Goal: Communication & Community: Share content

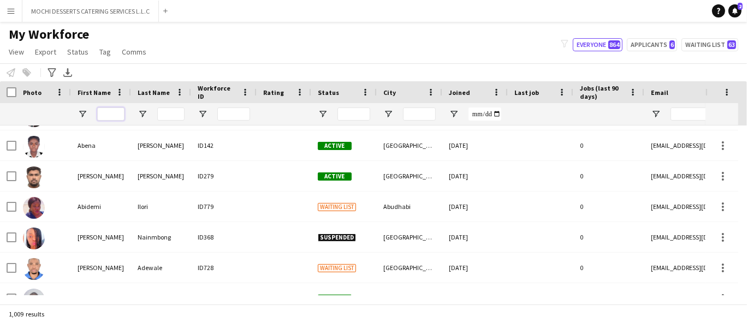
scroll to position [1031, 0]
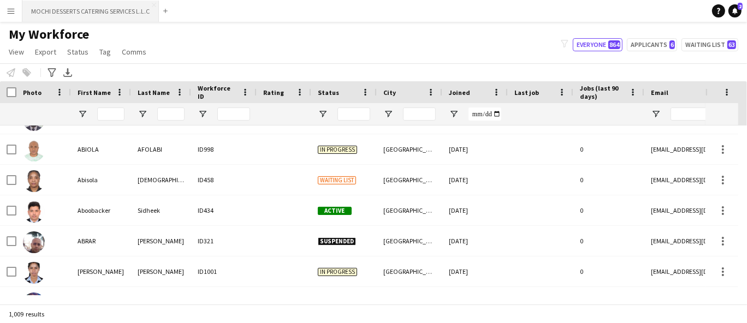
click at [79, 11] on button "MOCHI DESSERTS CATERING SERVICES L.L.C Close" at bounding box center [90, 11] width 136 height 21
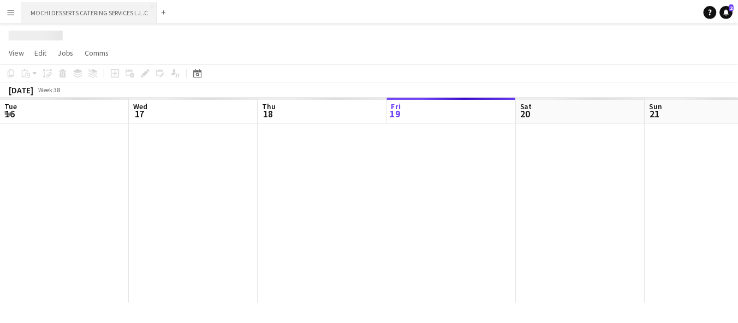
scroll to position [0, 260]
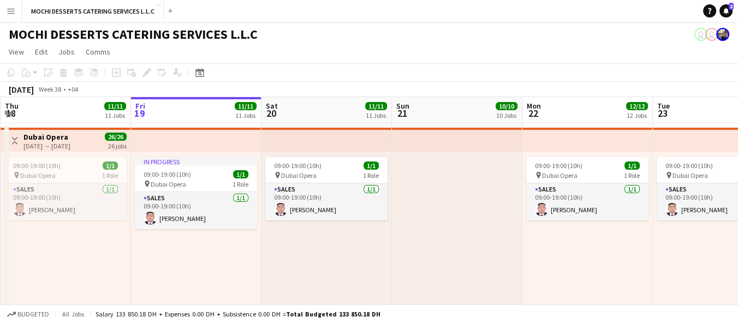
click at [10, 17] on button "Menu" at bounding box center [11, 11] width 22 height 22
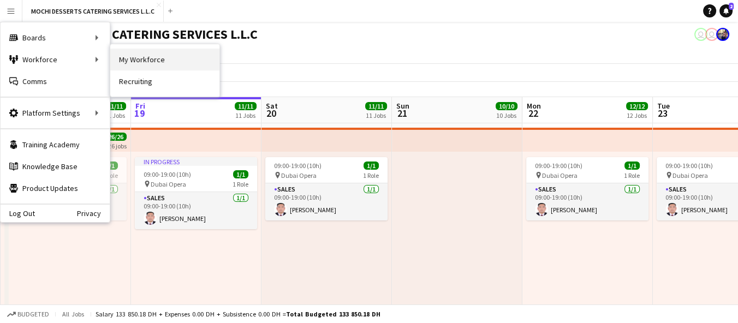
click at [122, 58] on link "My Workforce" at bounding box center [164, 60] width 109 height 22
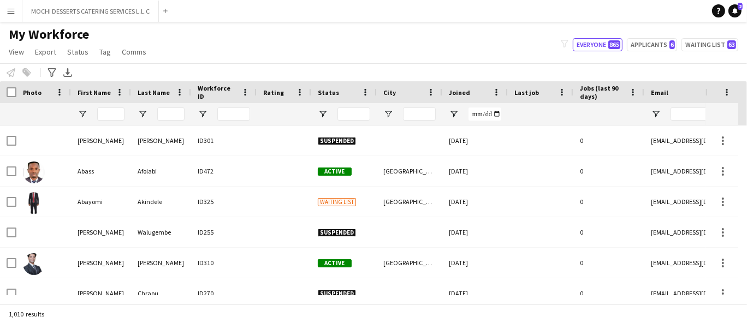
click at [5, 8] on button "Menu" at bounding box center [11, 11] width 22 height 22
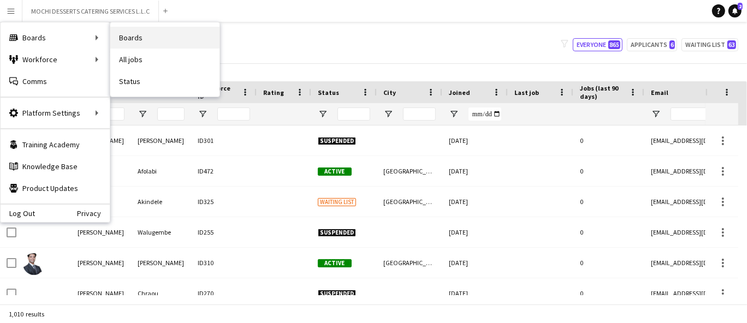
click at [151, 43] on link "Boards" at bounding box center [164, 38] width 109 height 22
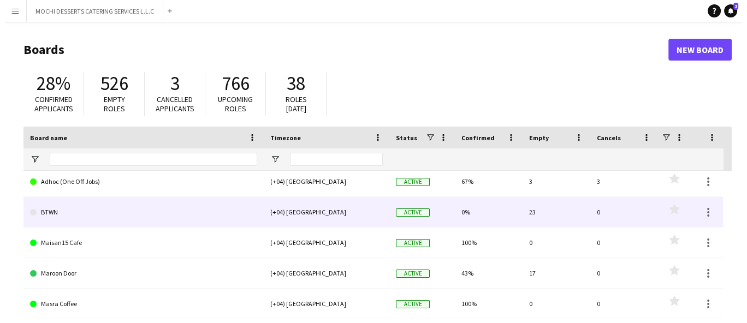
scroll to position [61, 0]
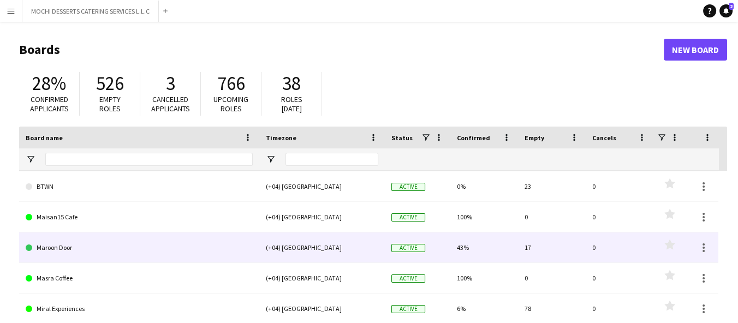
click at [73, 253] on link "Maroon Door" at bounding box center [139, 248] width 227 height 31
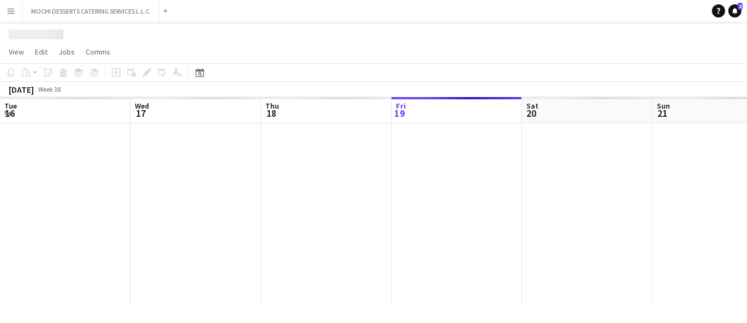
click at [73, 253] on div at bounding box center [717, 213] width 1435 height 181
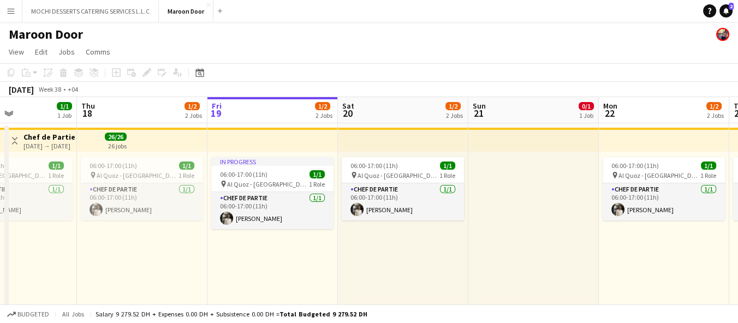
drag, startPoint x: 127, startPoint y: 257, endPoint x: 204, endPoint y: 254, distance: 77.0
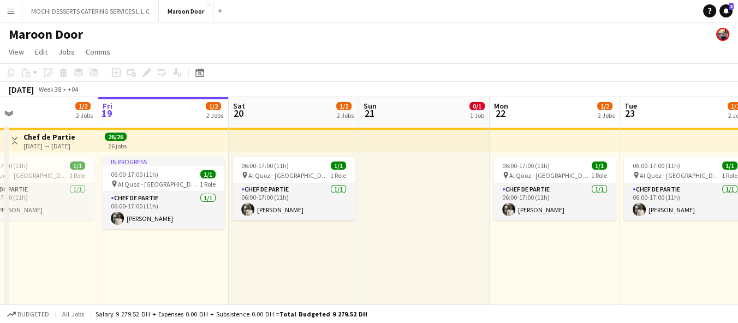
drag, startPoint x: 428, startPoint y: 263, endPoint x: 319, endPoint y: 255, distance: 109.5
click at [67, 12] on button "MOCHI DESSERTS CATERING SERVICES L.L.C Close" at bounding box center [90, 11] width 136 height 21
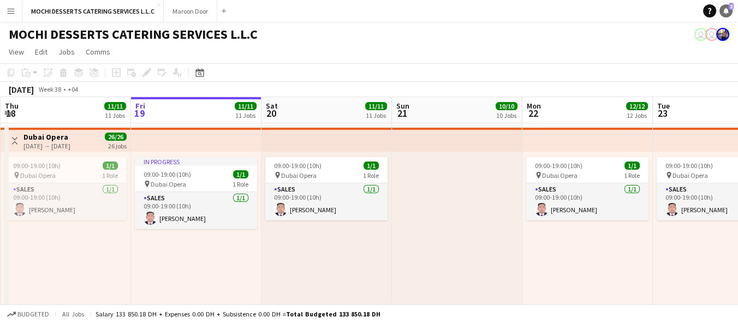
click at [725, 12] on icon at bounding box center [725, 10] width 5 height 5
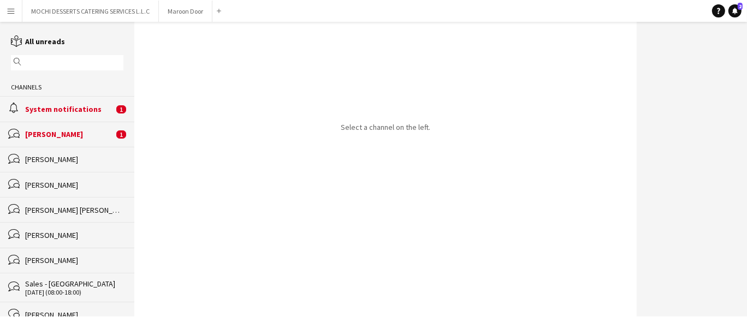
click at [60, 112] on div "System notifications" at bounding box center [69, 109] width 88 height 10
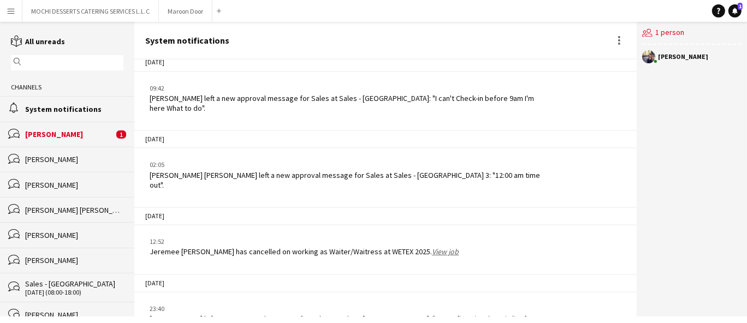
click at [64, 136] on div "Mark Vincent Sangga" at bounding box center [69, 134] width 88 height 10
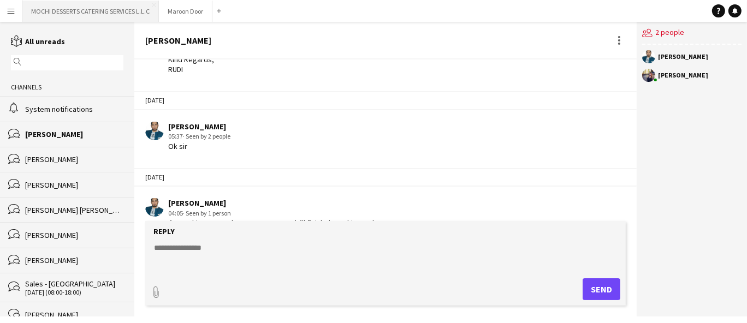
scroll to position [80, 0]
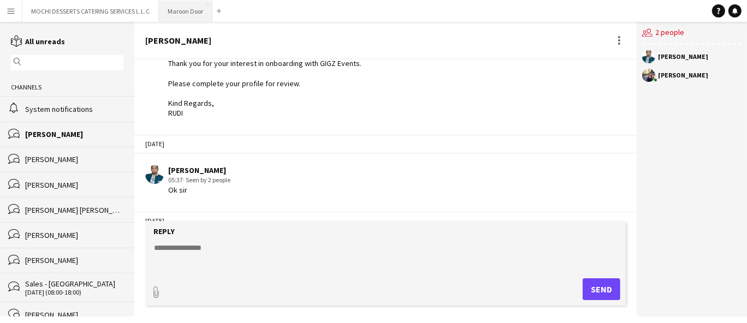
click at [180, 5] on button "Maroon Door Close" at bounding box center [185, 11] width 53 height 21
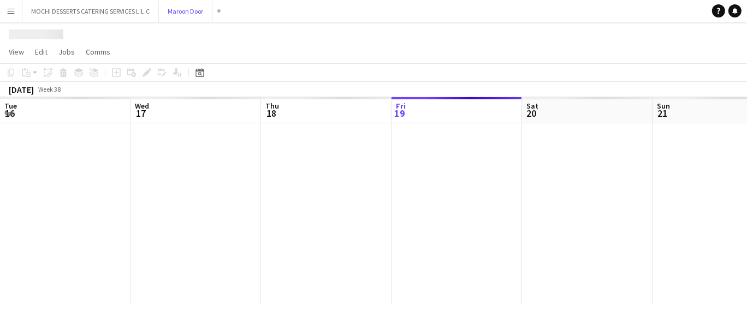
scroll to position [0, 260]
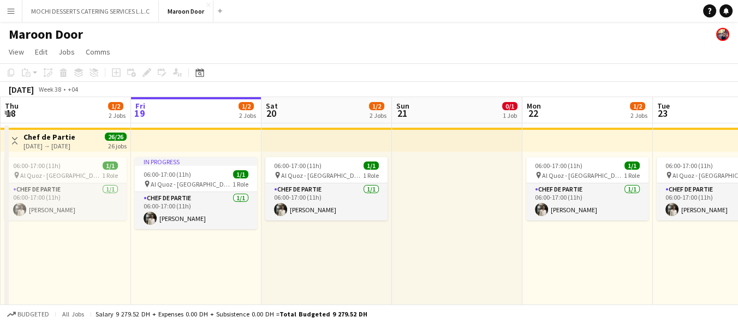
drag, startPoint x: 209, startPoint y: 5, endPoint x: 197, endPoint y: 12, distance: 14.0
click at [209, 5] on app-icon "Close" at bounding box center [208, 5] width 4 height 4
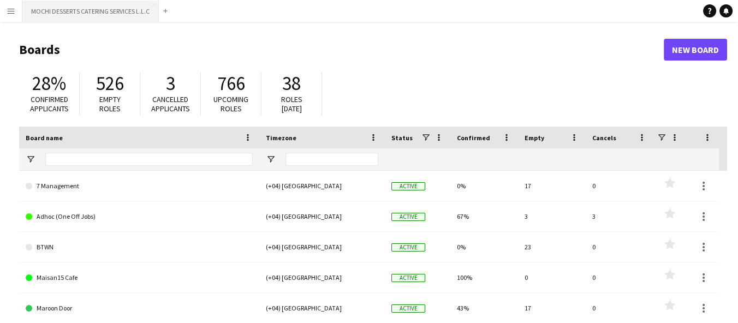
click at [86, 9] on button "MOCHI DESSERTS CATERING SERVICES L.L.C Close" at bounding box center [90, 11] width 136 height 21
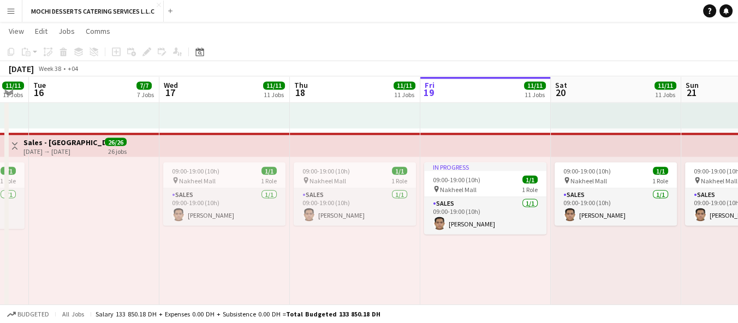
scroll to position [0, 227]
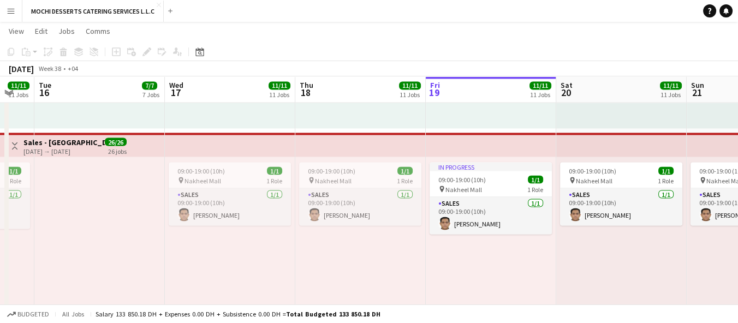
drag, startPoint x: 140, startPoint y: 281, endPoint x: 435, endPoint y: 244, distance: 297.1
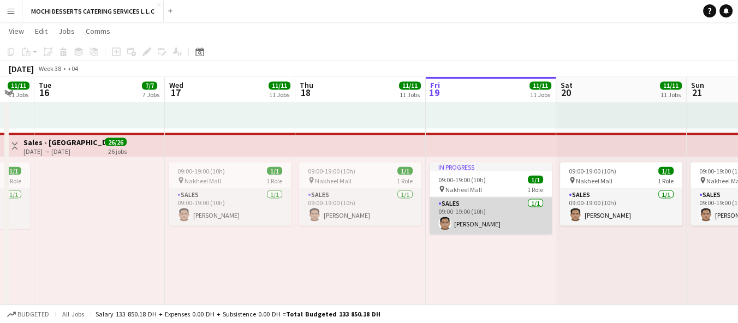
click at [461, 218] on app-card-role "Sales 1/1 09:00-19:00 (10h) JOAL LOPEZ" at bounding box center [491, 215] width 122 height 37
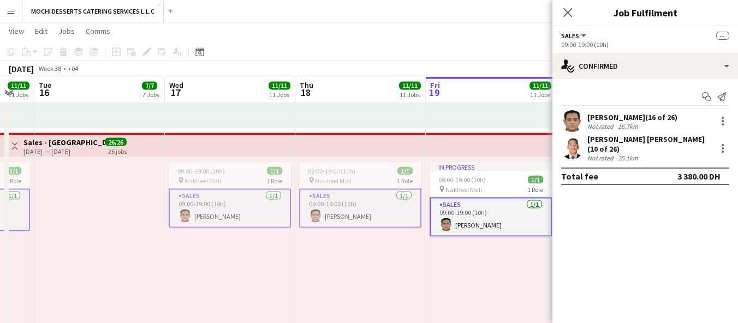
click at [633, 114] on div "JOAL LOPEZ (16 of 26)" at bounding box center [632, 117] width 90 height 10
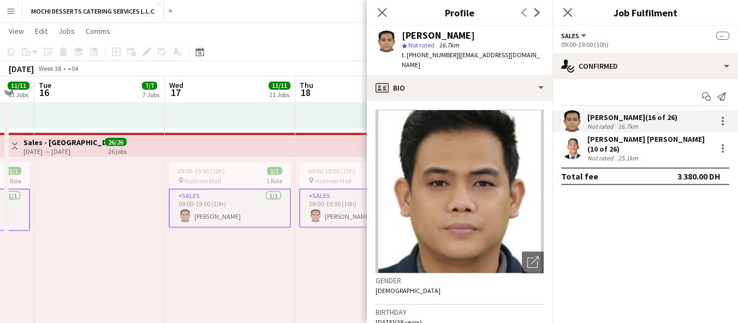
scroll to position [61, 0]
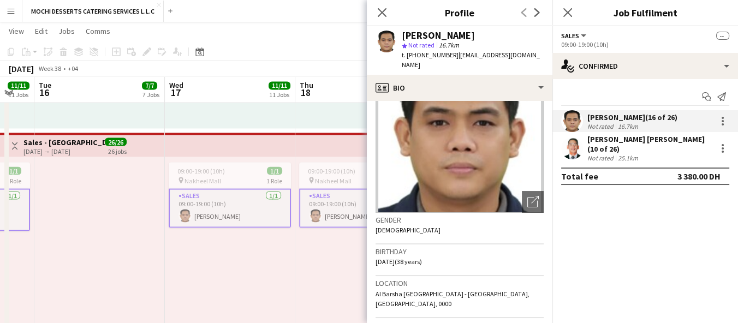
click at [120, 291] on div at bounding box center [99, 241] width 130 height 169
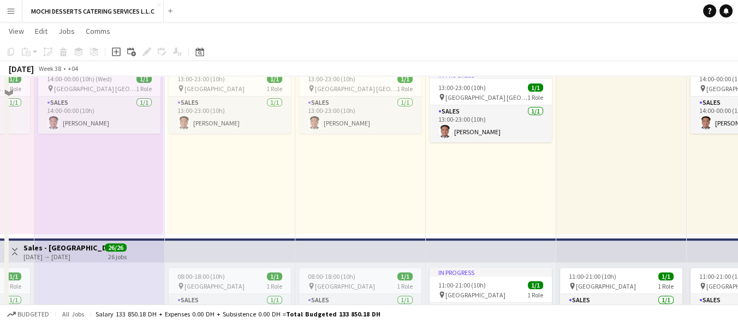
scroll to position [242, 0]
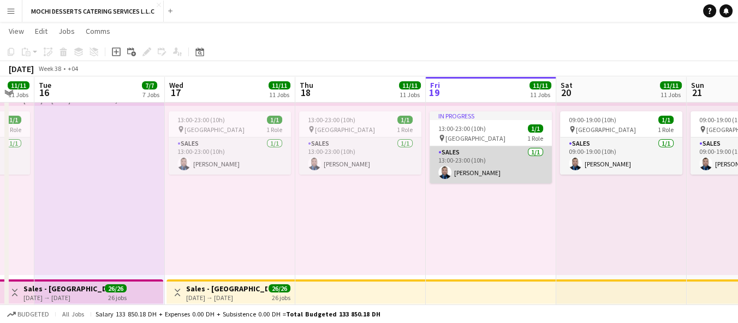
click at [472, 161] on app-card-role "Sales 1/1 13:00-23:00 (10h) Junnels Castillon" at bounding box center [491, 164] width 122 height 37
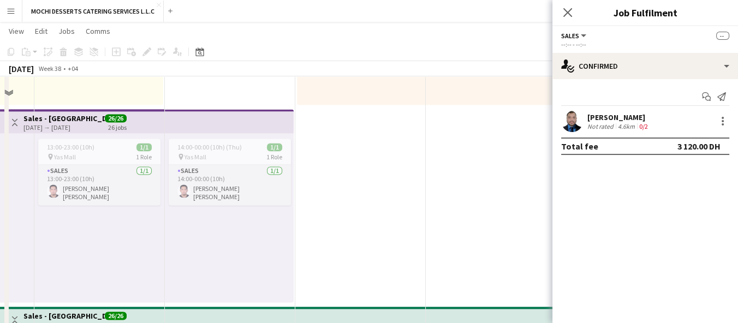
scroll to position [1936, 0]
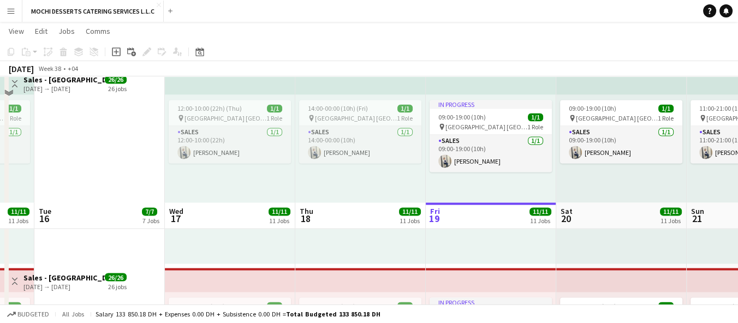
scroll to position [2365, 0]
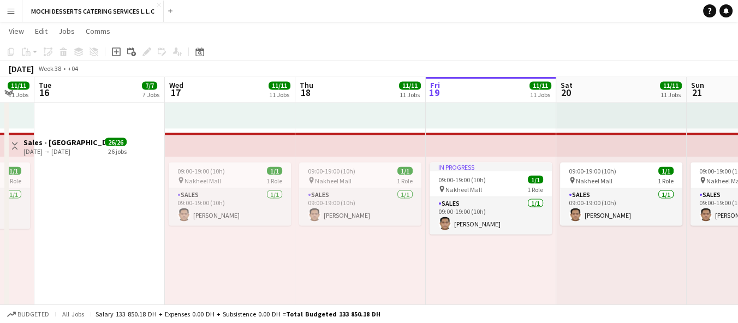
click at [15, 4] on button "Menu" at bounding box center [11, 11] width 22 height 22
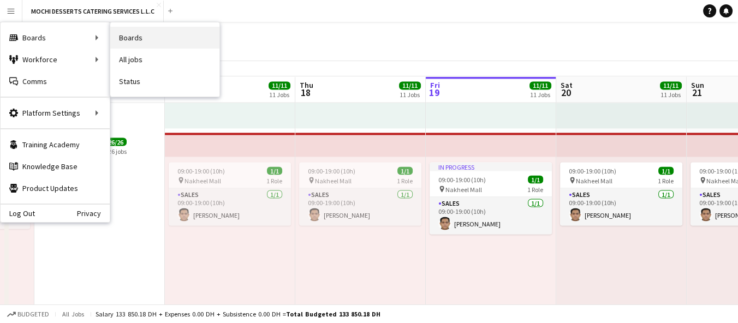
click at [144, 37] on link "Boards" at bounding box center [164, 38] width 109 height 22
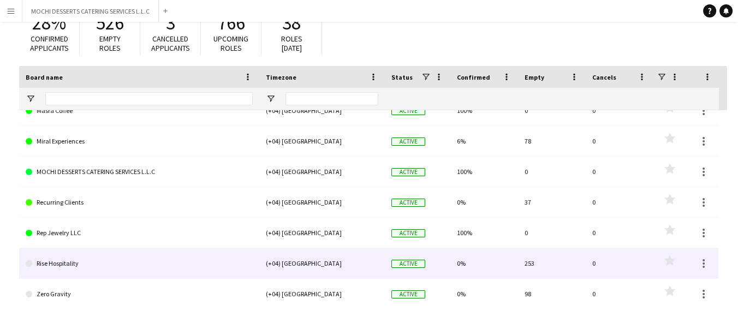
scroll to position [92, 0]
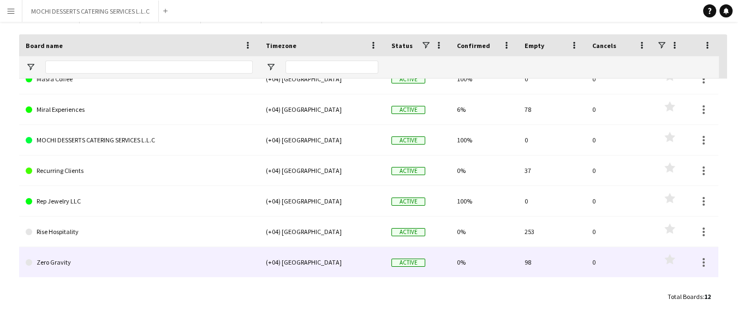
click at [58, 259] on link "Zero Gravity" at bounding box center [139, 262] width 227 height 31
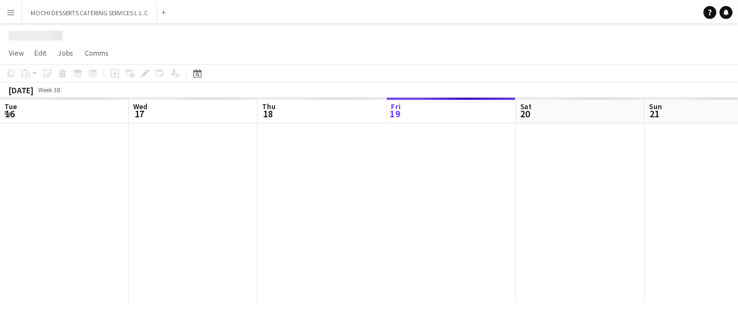
scroll to position [0, 260]
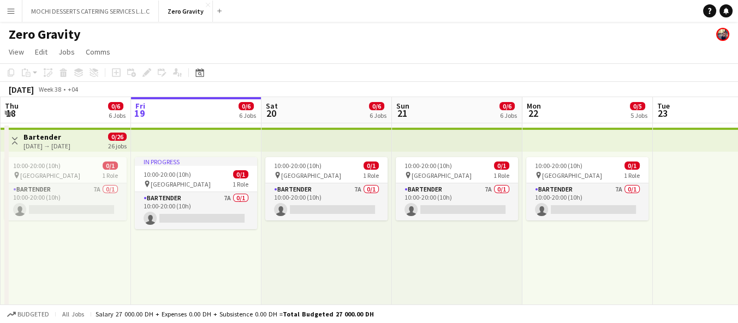
drag, startPoint x: 205, startPoint y: 3, endPoint x: 172, endPoint y: 4, distance: 33.3
click at [206, 3] on app-icon "Close" at bounding box center [208, 5] width 4 height 4
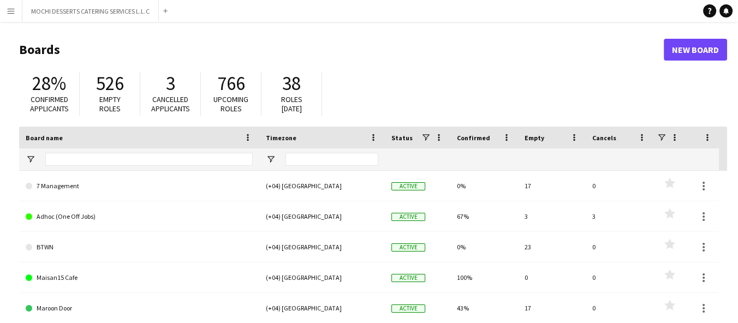
click at [11, 10] on app-icon "Menu" at bounding box center [11, 11] width 9 height 9
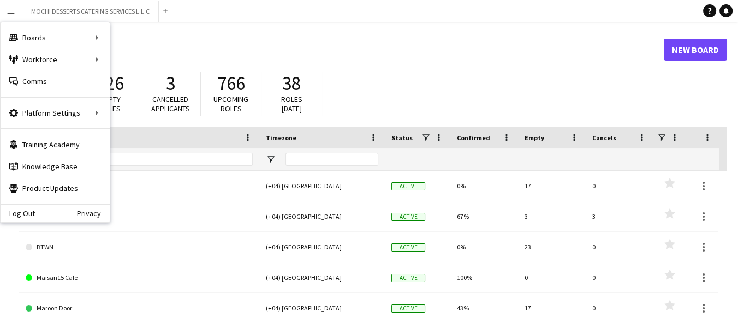
click at [440, 65] on header "Boards New Board" at bounding box center [373, 50] width 708 height 34
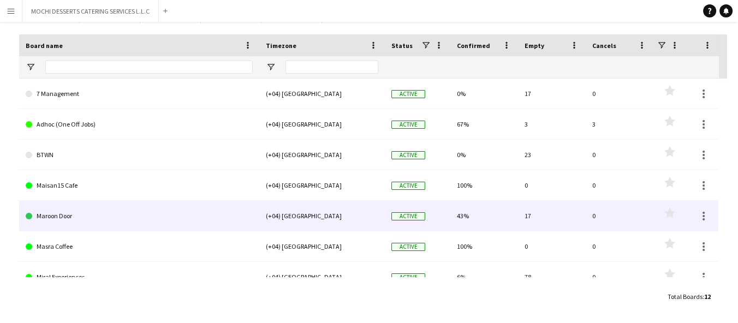
scroll to position [61, 0]
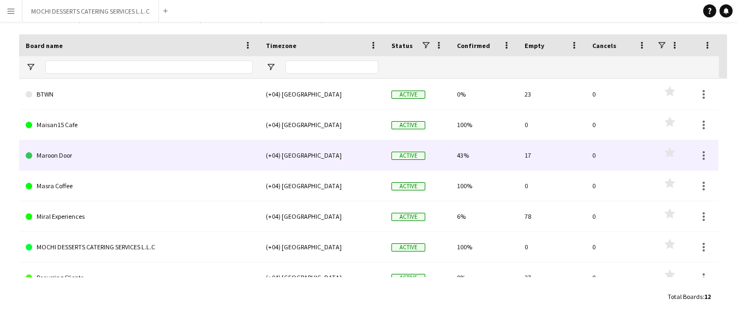
click at [55, 165] on link "Maroon Door" at bounding box center [139, 155] width 227 height 31
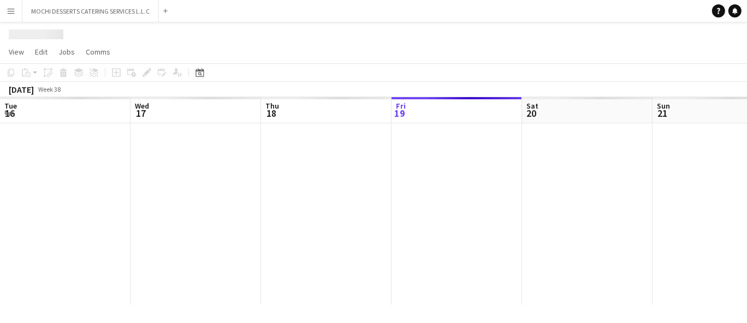
scroll to position [0, 260]
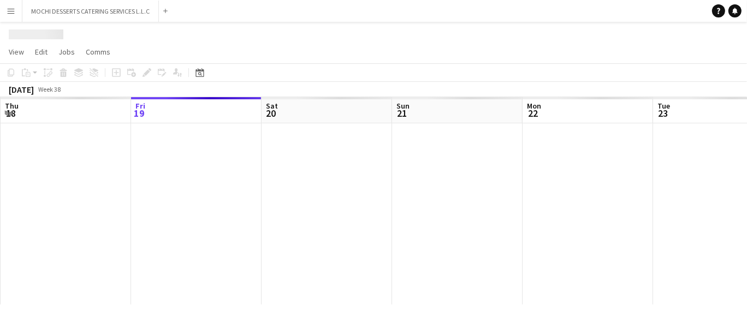
click at [55, 165] on div at bounding box center [457, 213] width 1435 height 181
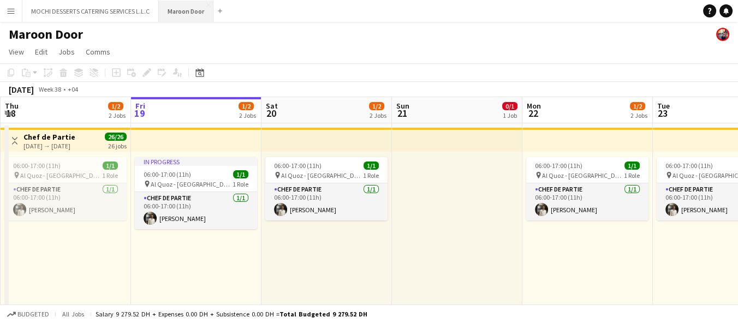
click at [207, 1] on button "Maroon Door Close" at bounding box center [186, 11] width 55 height 21
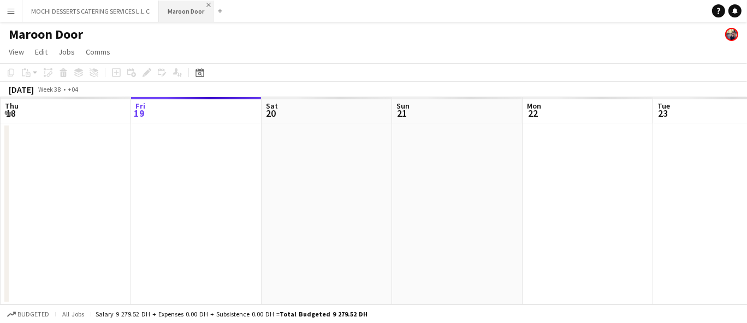
click at [209, 5] on app-icon "Close" at bounding box center [208, 5] width 4 height 4
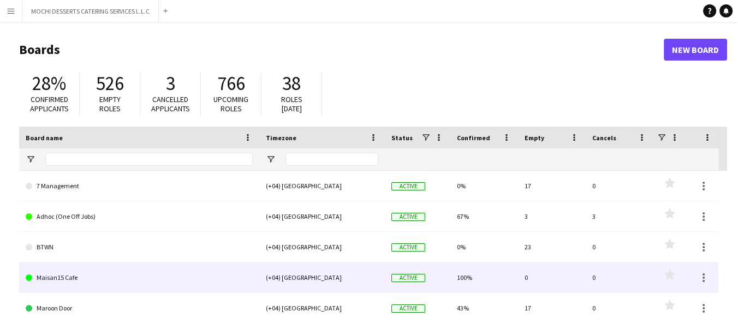
scroll to position [64, 0]
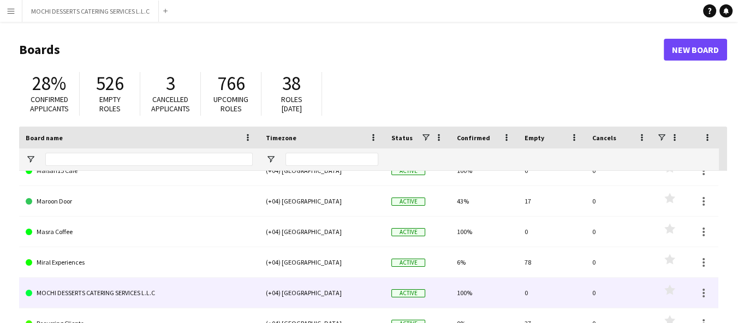
click at [73, 288] on link "MOCHI DESSERTS CATERING SERVICES L.L.C" at bounding box center [139, 293] width 227 height 31
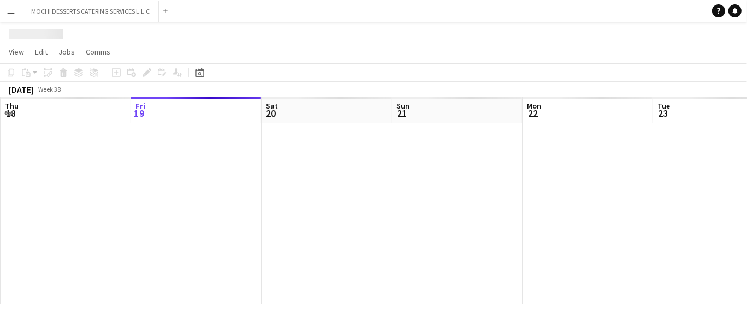
click at [73, 288] on div at bounding box center [457, 213] width 1435 height 181
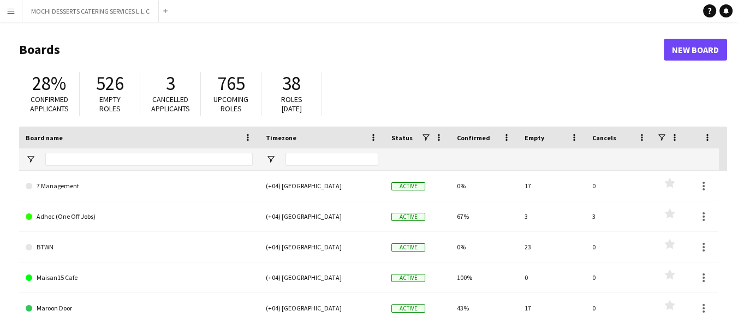
click at [17, 16] on button "Menu" at bounding box center [11, 11] width 22 height 22
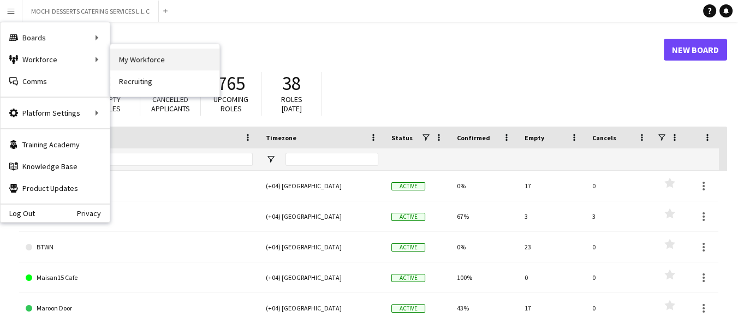
click at [123, 62] on link "My Workforce" at bounding box center [164, 60] width 109 height 22
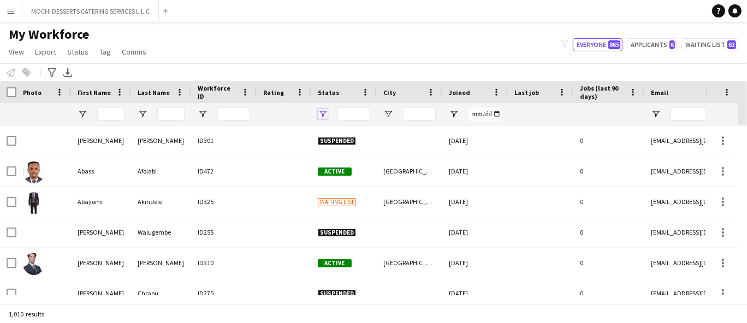
click at [319, 112] on span "Open Filter Menu" at bounding box center [323, 114] width 10 height 10
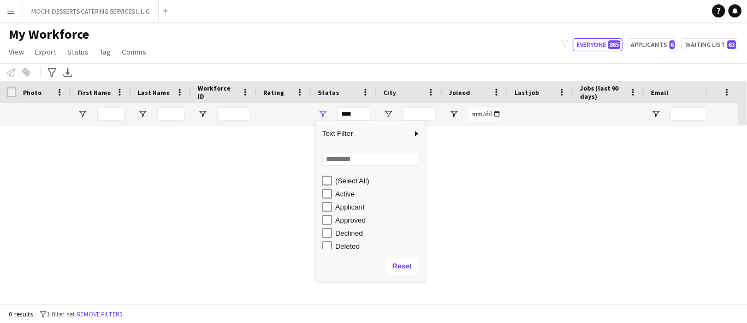
click at [332, 193] on div "Active" at bounding box center [373, 193] width 103 height 13
click at [342, 211] on div "Applicant" at bounding box center [378, 207] width 86 height 8
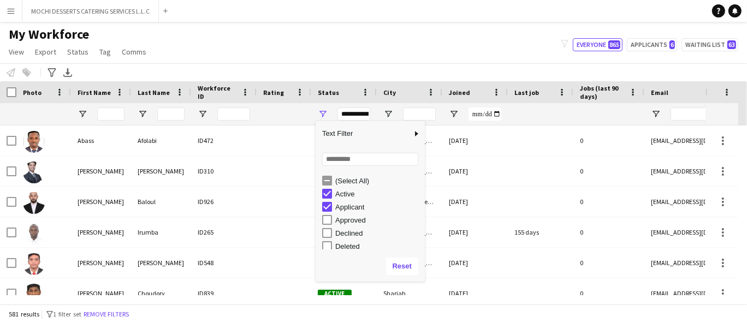
scroll to position [61, 0]
click at [354, 199] on div "In progress" at bounding box center [378, 199] width 86 height 8
click at [358, 242] on div "Waiting list" at bounding box center [378, 243] width 86 height 8
type input "**********"
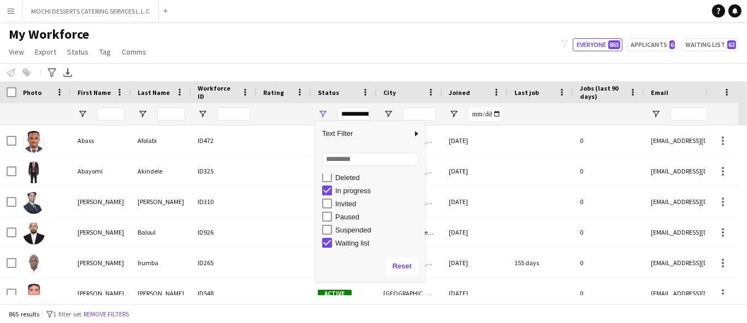
click at [344, 41] on div "My Workforce View Views Default view New view Update view Delete view Edit name…" at bounding box center [373, 44] width 747 height 37
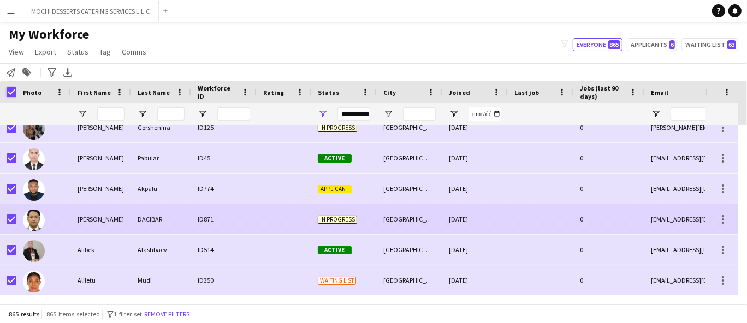
scroll to position [2493, 0]
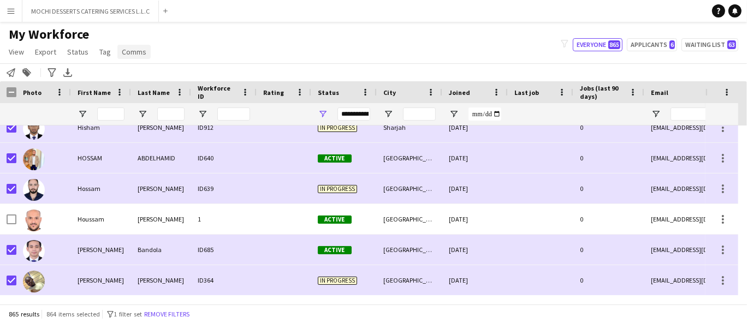
click at [138, 56] on span "Comms" at bounding box center [134, 52] width 25 height 10
click at [139, 67] on link "Send notification" at bounding box center [154, 75] width 76 height 23
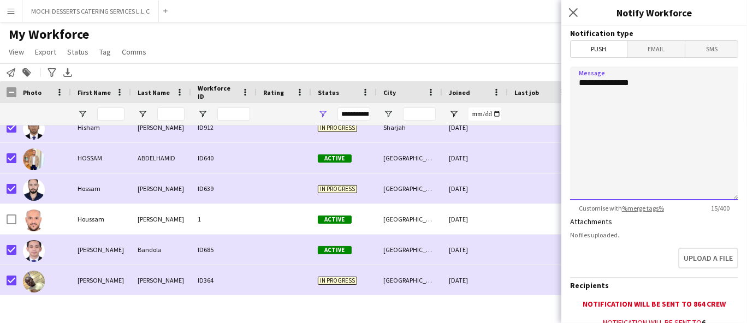
drag, startPoint x: 655, startPoint y: 84, endPoint x: 587, endPoint y: 86, distance: 67.7
click at [587, 86] on textarea "**********" at bounding box center [654, 134] width 168 height 134
paste textarea "**********"
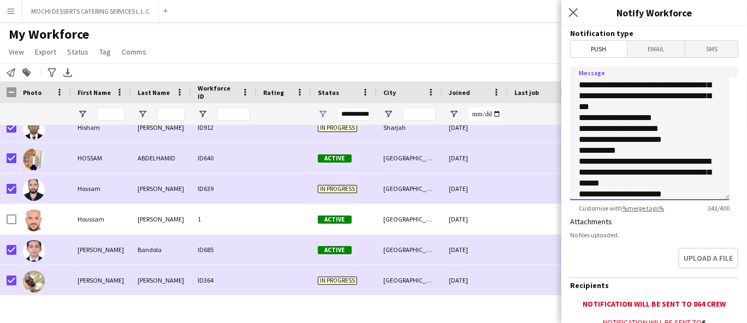
click at [658, 184] on textarea "**********" at bounding box center [649, 134] width 159 height 134
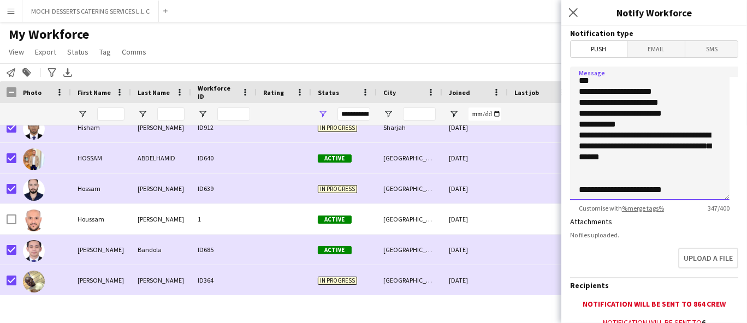
drag, startPoint x: 674, startPoint y: 191, endPoint x: 659, endPoint y: 182, distance: 17.3
click at [626, 186] on textarea "**********" at bounding box center [649, 134] width 159 height 134
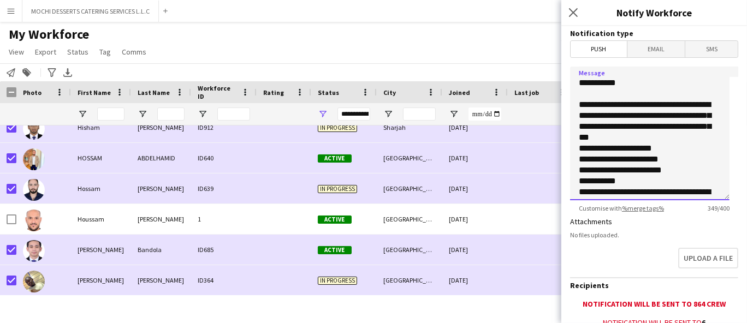
click at [651, 134] on textarea "**********" at bounding box center [649, 134] width 159 height 134
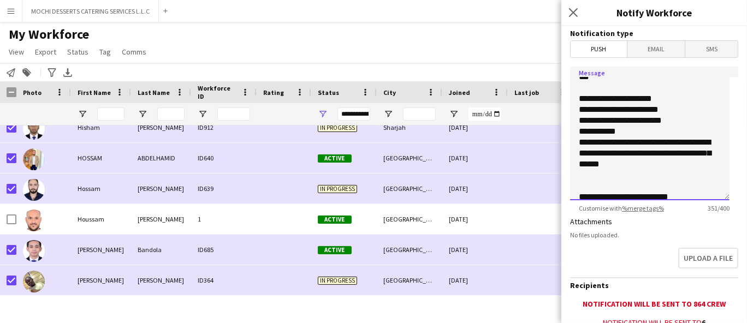
drag, startPoint x: 679, startPoint y: 108, endPoint x: 610, endPoint y: 110, distance: 68.3
click at [610, 110] on textarea "**********" at bounding box center [649, 134] width 159 height 134
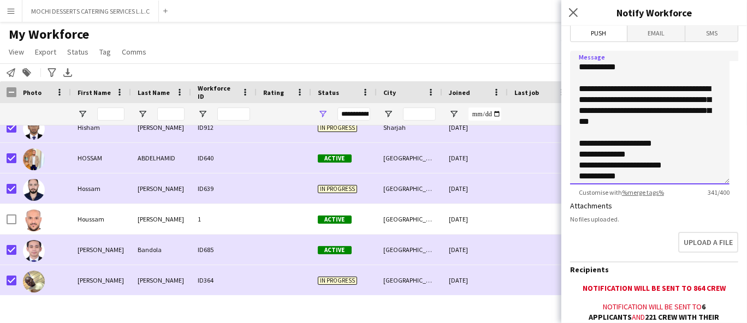
scroll to position [0, 0]
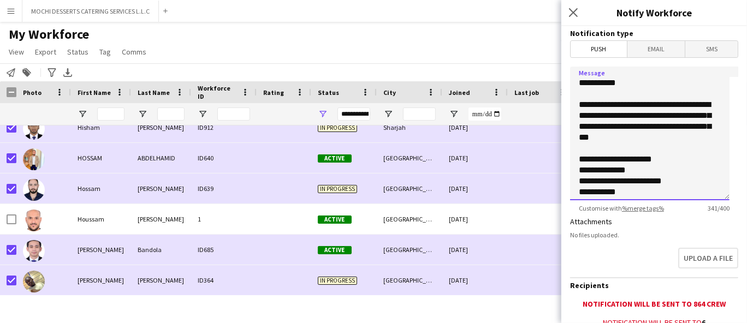
drag, startPoint x: 657, startPoint y: 113, endPoint x: 635, endPoint y: 126, distance: 25.2
click at [635, 126] on textarea "**********" at bounding box center [649, 134] width 159 height 134
drag, startPoint x: 644, startPoint y: 138, endPoint x: 605, endPoint y: 141, distance: 39.4
click at [605, 141] on textarea "**********" at bounding box center [649, 134] width 159 height 134
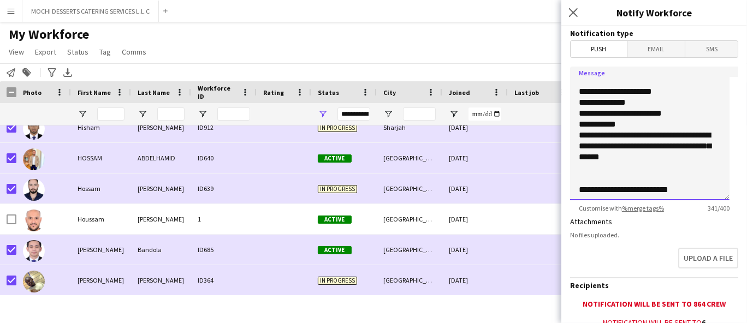
scroll to position [136, 0]
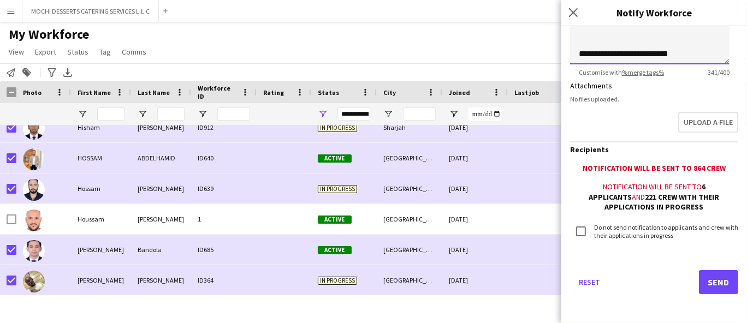
type textarea "**********"
click at [699, 273] on button "Send" at bounding box center [718, 282] width 39 height 24
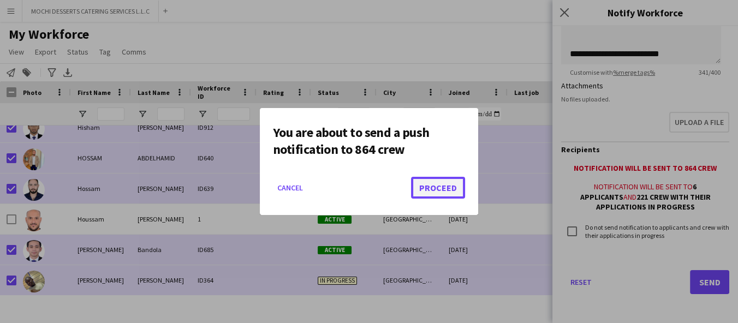
click at [462, 192] on button "Proceed" at bounding box center [438, 188] width 54 height 22
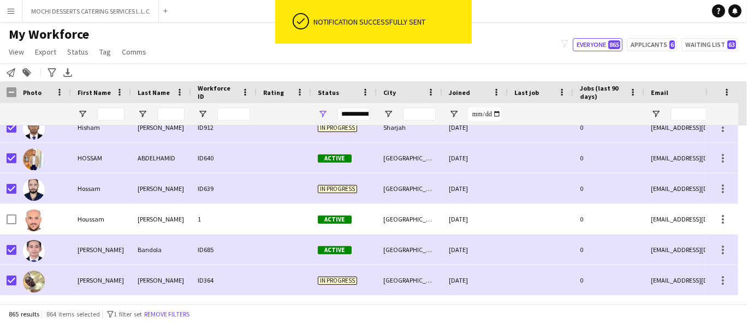
click at [163, 307] on div "865 results 864 items selected filter-1 1 filter set Remove filters" at bounding box center [373, 314] width 747 height 19
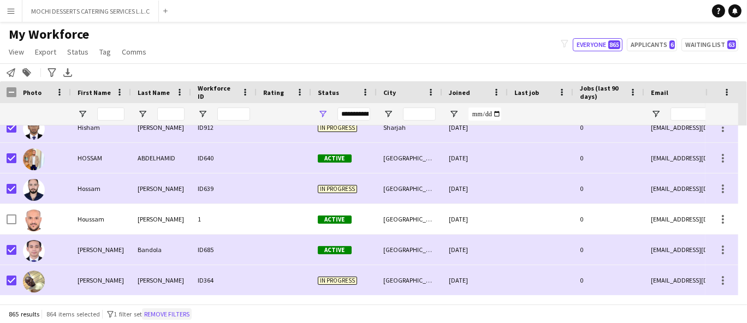
click at [192, 312] on button "Remove filters" at bounding box center [167, 314] width 50 height 12
